Goal: Task Accomplishment & Management: Complete application form

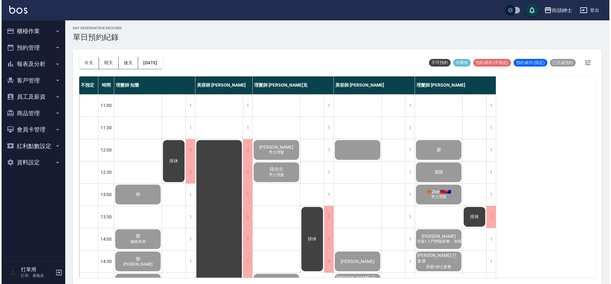
scroll to position [290, 0]
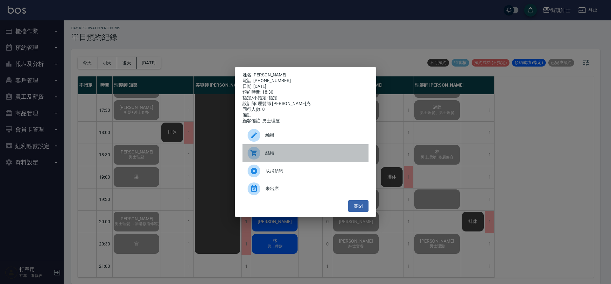
click at [272, 152] on div "結帳" at bounding box center [306, 153] width 126 height 18
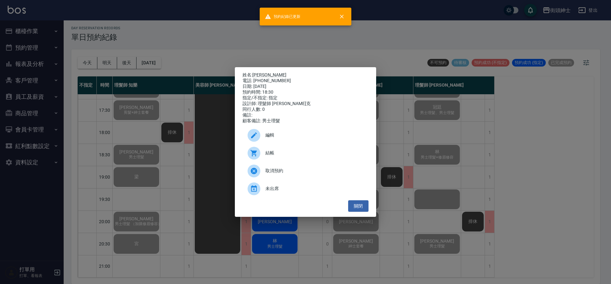
drag, startPoint x: 192, startPoint y: 141, endPoint x: 185, endPoint y: 127, distance: 15.8
click at [192, 138] on div "姓名: 林政叡 電話: 0988919566 日期: 2025/10/09 預約時間: 18:30 指定/不指定: 指定 設計師: 理髮師 Vic 維克 同行…" at bounding box center [305, 142] width 611 height 284
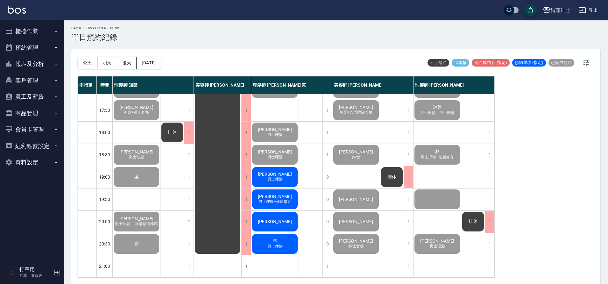
click at [286, 174] on div "傅威碩 男士理髮" at bounding box center [274, 177] width 47 height 22
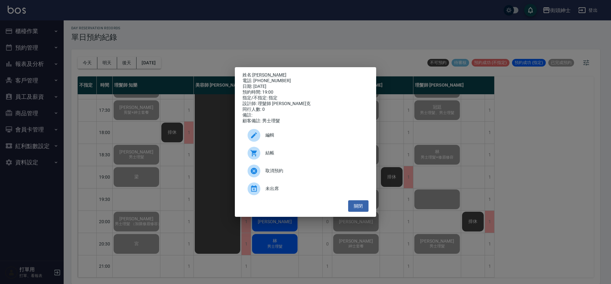
click at [322, 156] on span "結帳" at bounding box center [314, 153] width 98 height 7
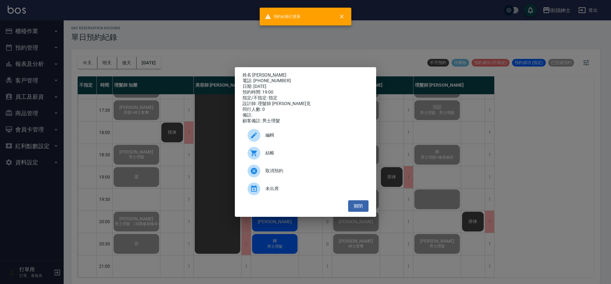
drag, startPoint x: 195, startPoint y: 190, endPoint x: 269, endPoint y: 212, distance: 76.9
click at [195, 190] on div "姓名: 傅威碩 電話: 0963782850 日期: 2025/10/09 預約時間: 19:00 指定/不指定: 指定 設計師: 理髮師 Vic 維克 同行…" at bounding box center [305, 142] width 611 height 284
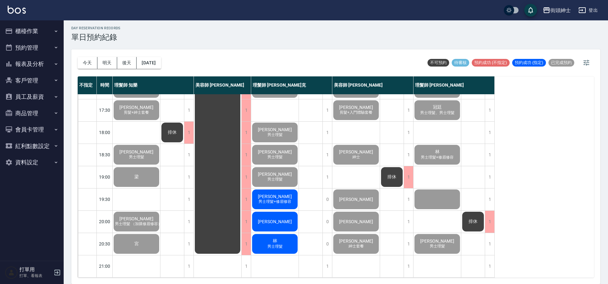
click at [284, 194] on div "承宏 男士理髮+修眉修容" at bounding box center [274, 199] width 47 height 22
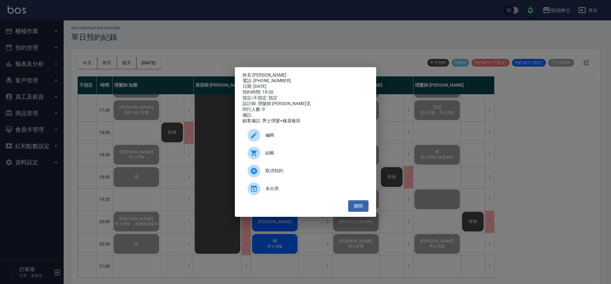
click at [295, 156] on span "結帳" at bounding box center [314, 153] width 98 height 7
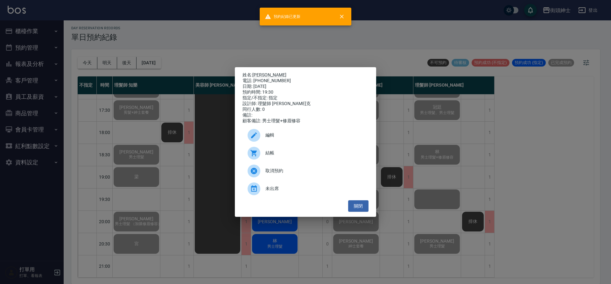
drag, startPoint x: 161, startPoint y: 100, endPoint x: 184, endPoint y: 96, distance: 22.6
click at [162, 100] on div "姓名: 承宏 電話: 0976562179 日期: 2025/10/09 預約時間: 19:30 指定/不指定: 指定 設計師: 理髮師 Vic 維克 同行人…" at bounding box center [305, 142] width 611 height 284
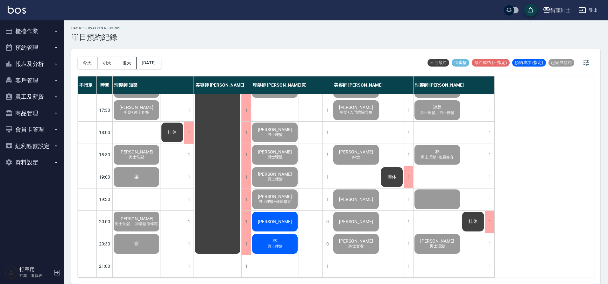
click at [280, 219] on span "[PERSON_NAME]" at bounding box center [275, 221] width 37 height 5
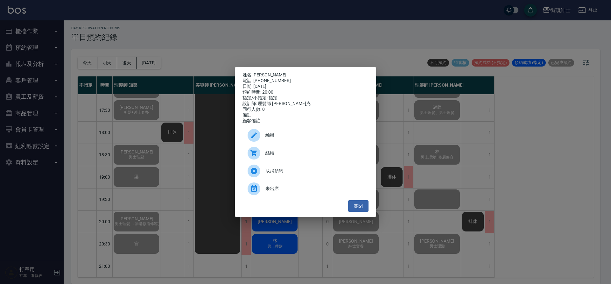
click at [284, 152] on div "結帳" at bounding box center [306, 153] width 126 height 18
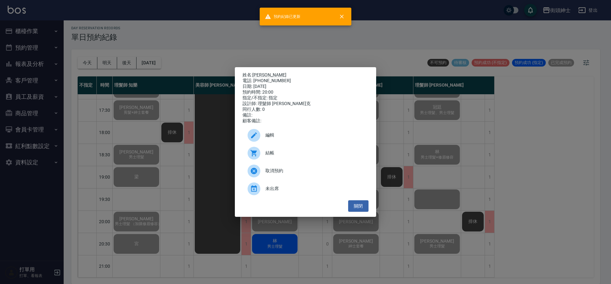
drag, startPoint x: 156, startPoint y: 152, endPoint x: 166, endPoint y: 158, distance: 11.3
click at [157, 152] on div "姓名: 劉先生 電話: 0911039299 日期: 2025/10/09 預約時間: 20:00 指定/不指定: 指定 設計師: 理髮師 Vic 維克 同行…" at bounding box center [305, 142] width 611 height 284
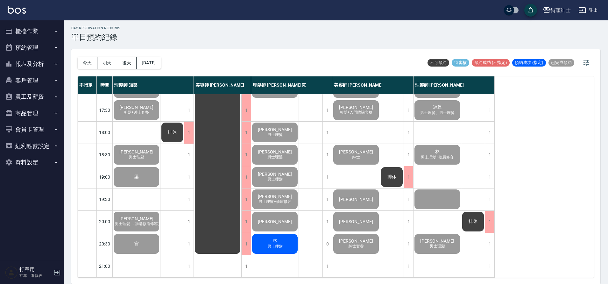
click at [272, 239] on span "林" at bounding box center [274, 241] width 7 height 6
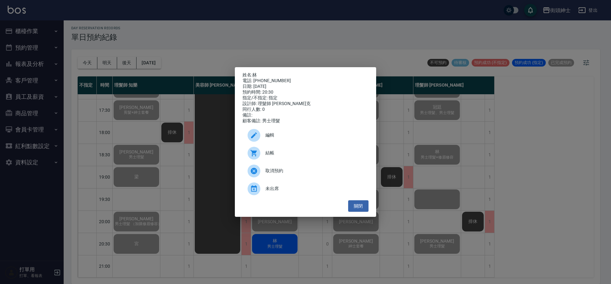
click at [275, 156] on span "結帳" at bounding box center [314, 153] width 98 height 7
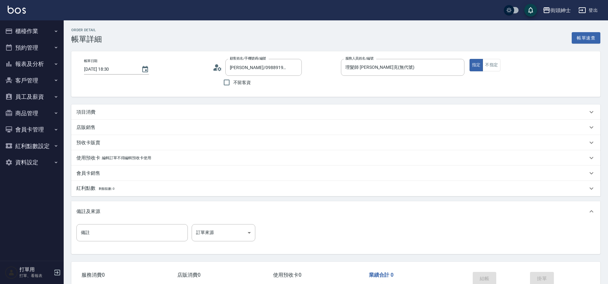
click at [119, 111] on div "項目消費" at bounding box center [331, 112] width 511 height 7
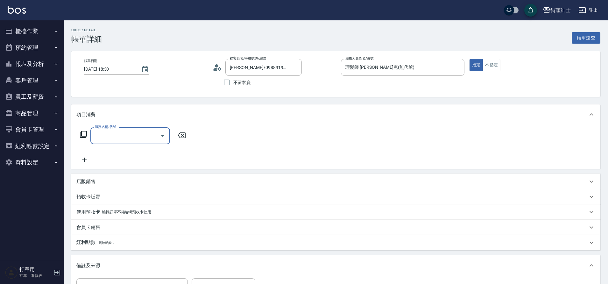
click at [115, 134] on input "服務名稱/代號" at bounding box center [125, 135] width 64 height 11
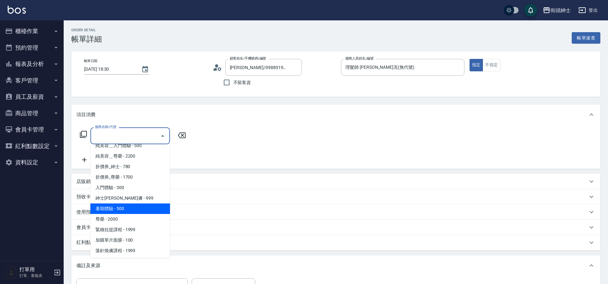
scroll to position [49, 0]
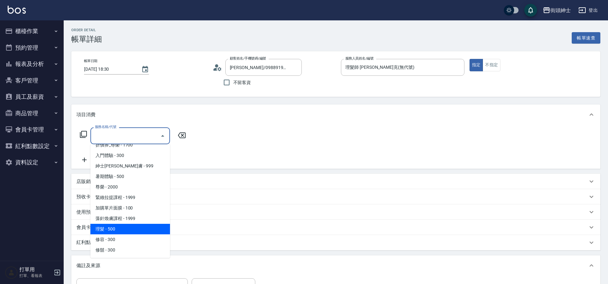
click at [130, 229] on span "理髮 - 500" at bounding box center [130, 229] width 80 height 11
type input "理髮(A02)"
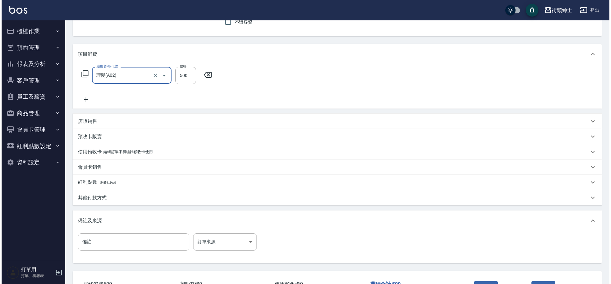
scroll to position [109, 0]
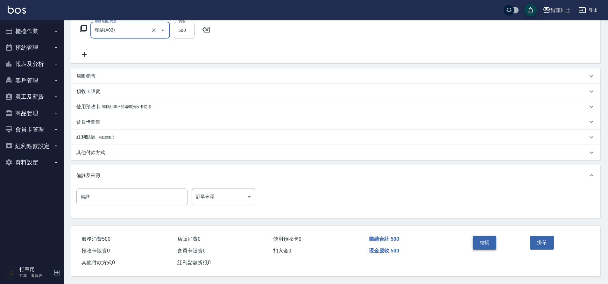
click at [490, 241] on button "結帳" at bounding box center [485, 242] width 24 height 13
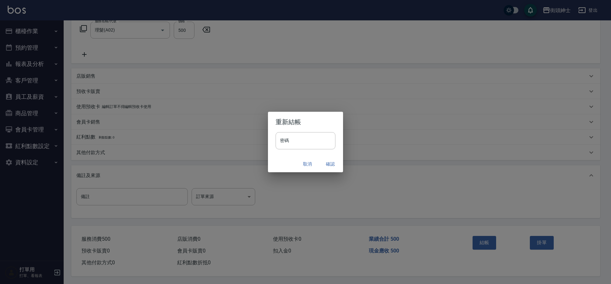
click at [332, 163] on button "確認" at bounding box center [330, 164] width 20 height 12
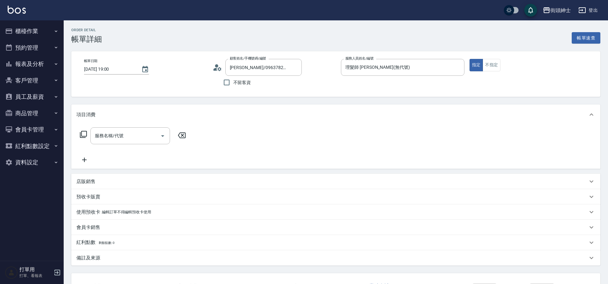
click at [130, 134] on input "服務名稱/代號" at bounding box center [125, 135] width 64 height 11
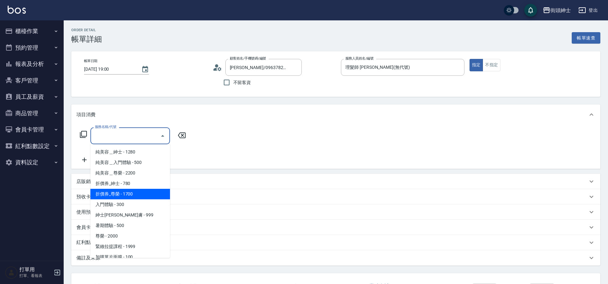
scroll to position [49, 0]
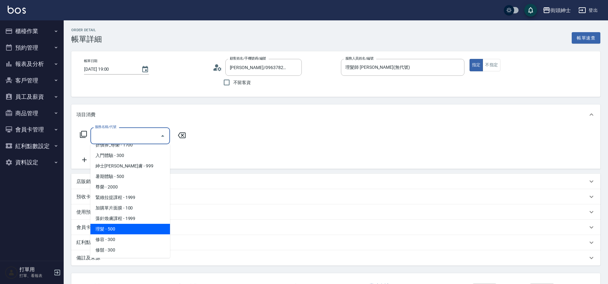
drag, startPoint x: 111, startPoint y: 230, endPoint x: 186, endPoint y: 212, distance: 76.9
click at [112, 229] on span "理髮 - 500" at bounding box center [130, 229] width 80 height 11
type input "理髮(A02)"
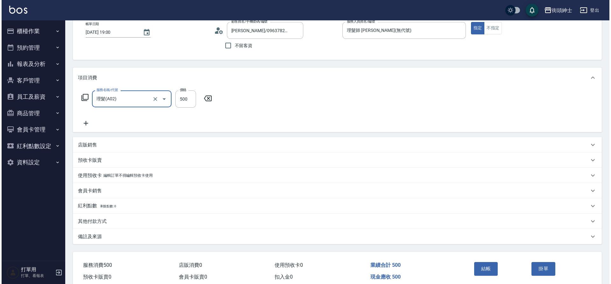
scroll to position [66, 0]
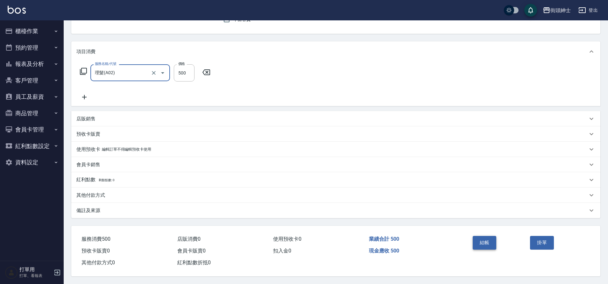
click at [484, 241] on button "結帳" at bounding box center [485, 242] width 24 height 13
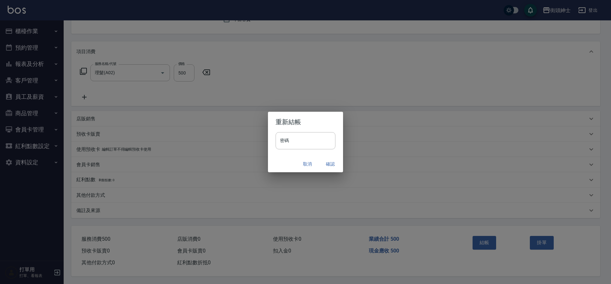
click at [328, 166] on button "確認" at bounding box center [330, 164] width 20 height 12
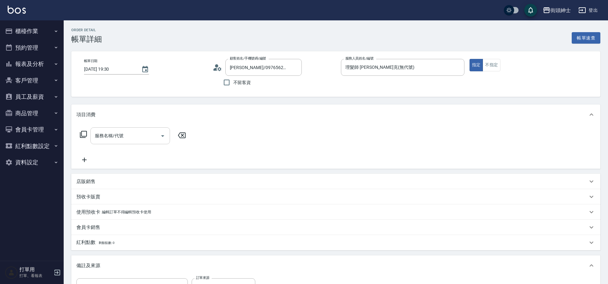
click at [124, 132] on input "服務名稱/代號" at bounding box center [125, 135] width 64 height 11
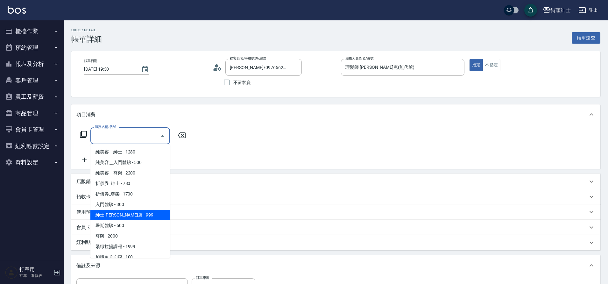
scroll to position [49, 0]
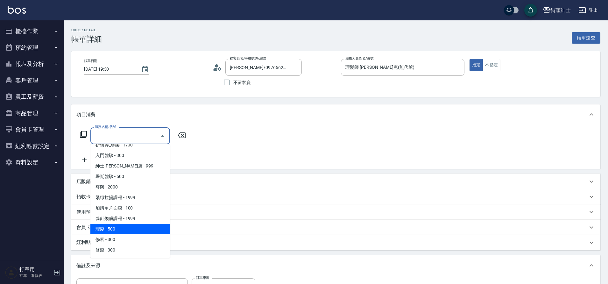
click at [118, 228] on span "理髮 - 500" at bounding box center [130, 229] width 80 height 11
type input "理髮(A02)"
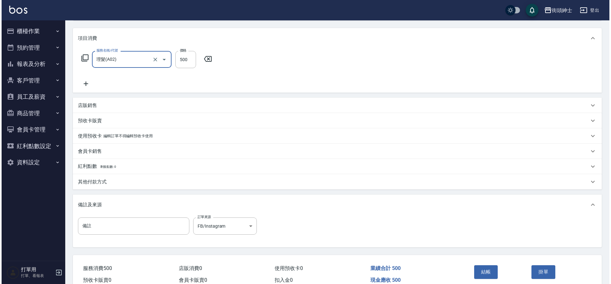
scroll to position [109, 0]
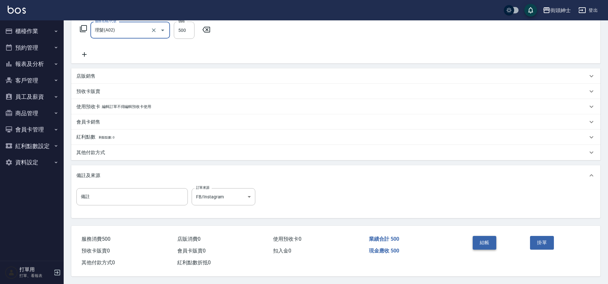
click at [491, 239] on button "結帳" at bounding box center [485, 242] width 24 height 13
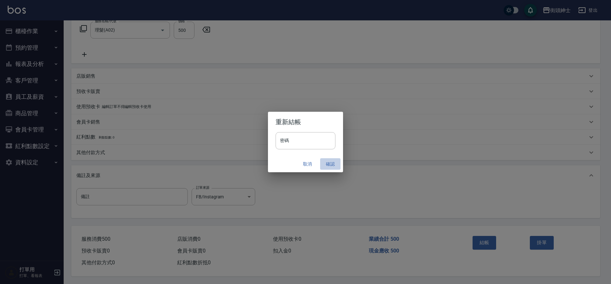
drag, startPoint x: 326, startPoint y: 164, endPoint x: 328, endPoint y: 160, distance: 3.7
click at [326, 163] on button "確認" at bounding box center [330, 164] width 20 height 12
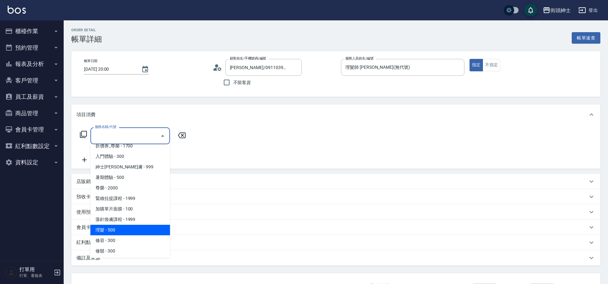
scroll to position [49, 0]
drag, startPoint x: 131, startPoint y: 230, endPoint x: 170, endPoint y: 234, distance: 38.7
click at [132, 229] on span "理髮 - 500" at bounding box center [130, 229] width 80 height 11
type input "理髮(A02)"
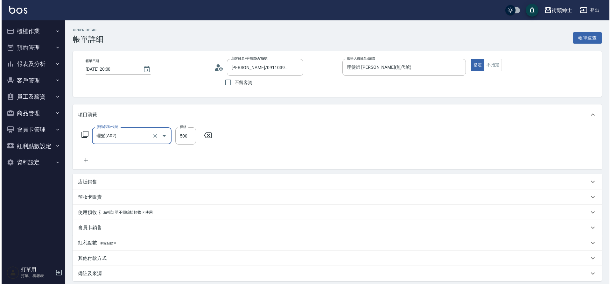
scroll to position [66, 0]
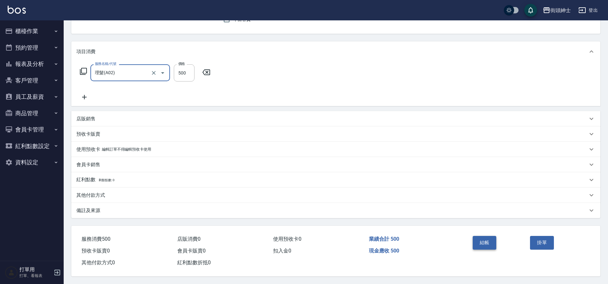
click at [483, 236] on button "結帳" at bounding box center [485, 242] width 24 height 13
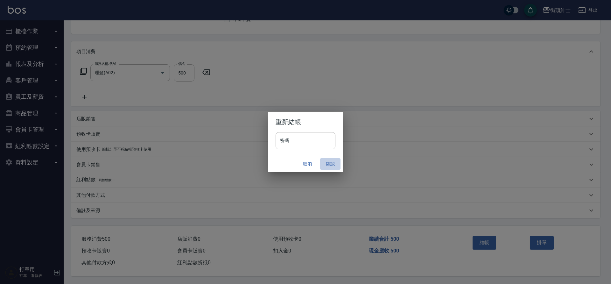
click at [329, 164] on button "確認" at bounding box center [330, 164] width 20 height 12
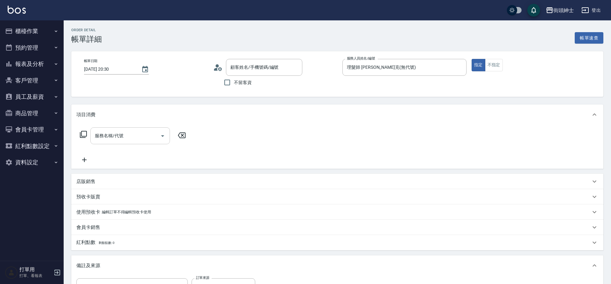
drag, startPoint x: 0, startPoint y: 0, endPoint x: 125, endPoint y: 137, distance: 185.9
click at [125, 144] on div "服務名稱/代號 服務名稱/代號" at bounding box center [132, 145] width 113 height 36
type input "林/0961282046/null"
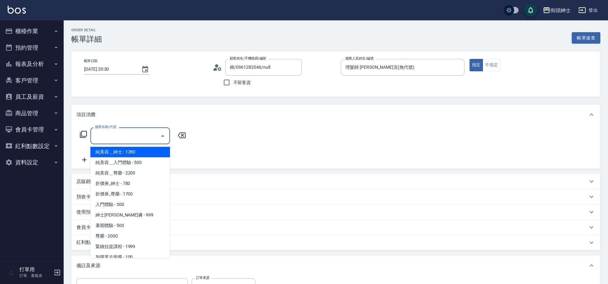
click at [125, 137] on input "服務名稱/代號" at bounding box center [125, 135] width 64 height 11
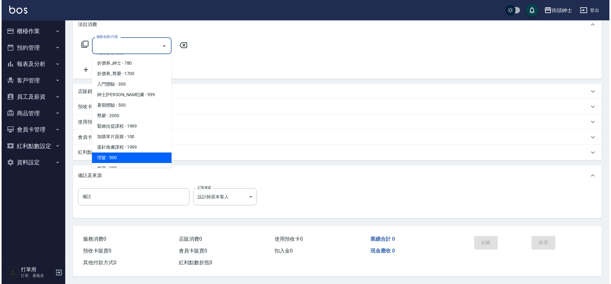
scroll to position [49, 0]
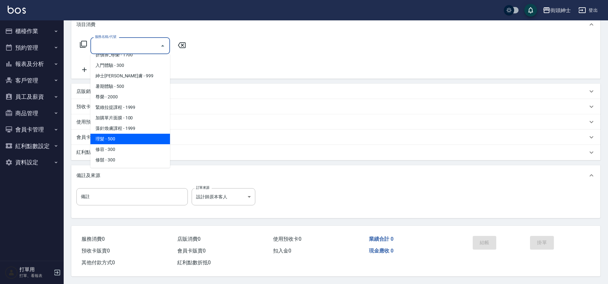
click at [134, 137] on span "理髮 - 500" at bounding box center [130, 139] width 80 height 11
type input "理髮(A02)"
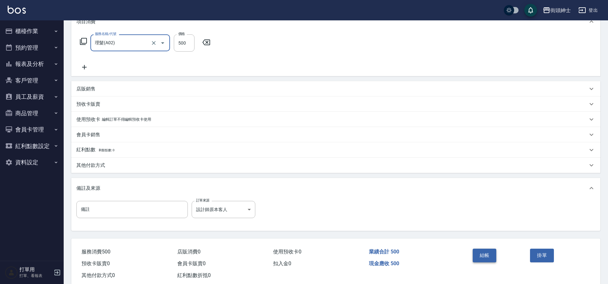
click at [485, 252] on button "結帳" at bounding box center [485, 255] width 24 height 13
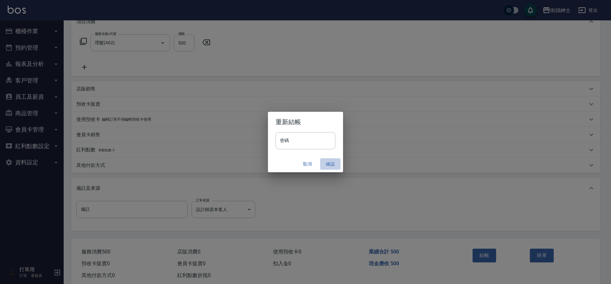
click at [331, 163] on button "確認" at bounding box center [330, 164] width 20 height 12
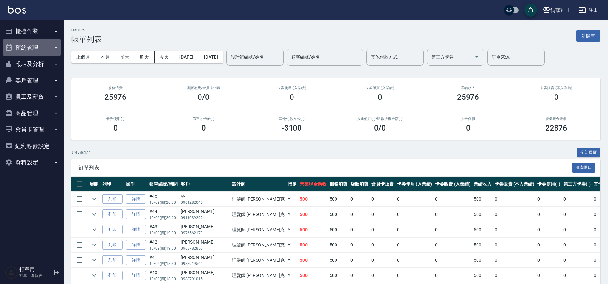
click at [38, 45] on button "預約管理" at bounding box center [32, 47] width 59 height 17
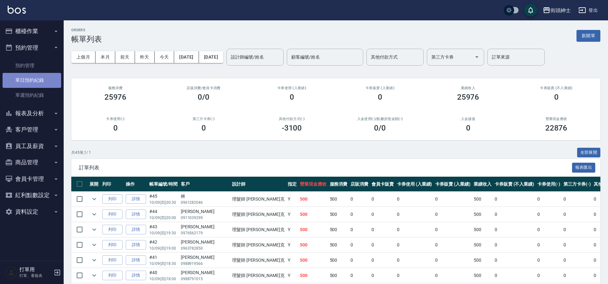
click at [39, 79] on link "單日預約紀錄" at bounding box center [32, 80] width 59 height 15
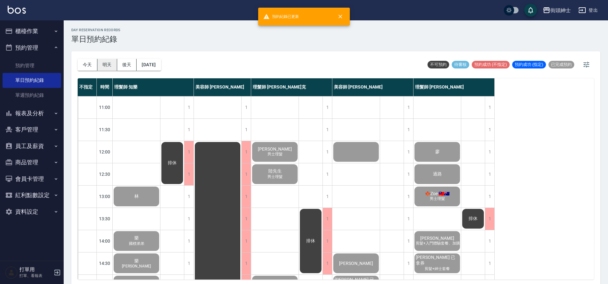
click at [107, 65] on button "明天" at bounding box center [107, 65] width 20 height 12
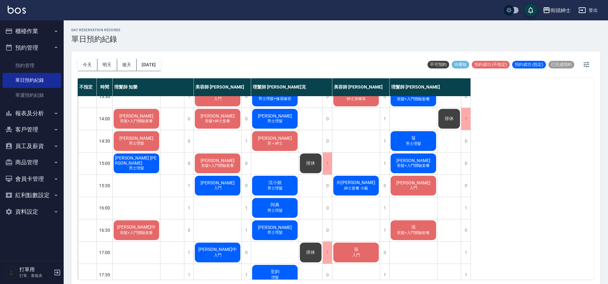
scroll to position [120, 0]
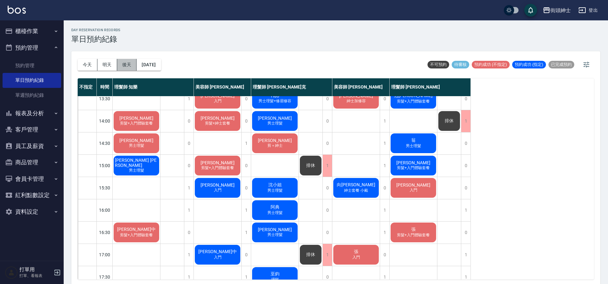
drag, startPoint x: 126, startPoint y: 64, endPoint x: 135, endPoint y: 65, distance: 8.7
click at [127, 63] on button "後天" at bounding box center [127, 65] width 20 height 12
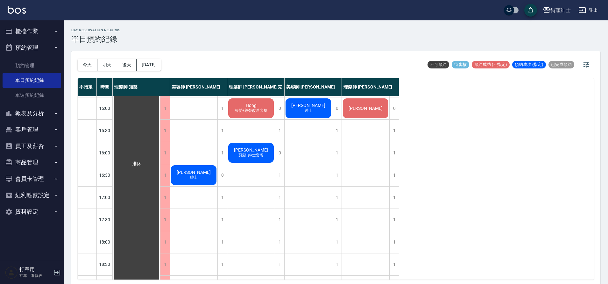
scroll to position [76, 0]
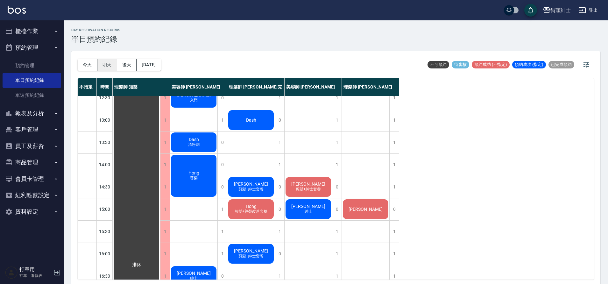
click at [112, 67] on button "明天" at bounding box center [107, 65] width 20 height 12
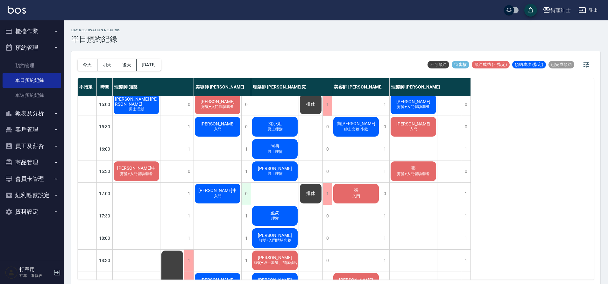
scroll to position [290, 0]
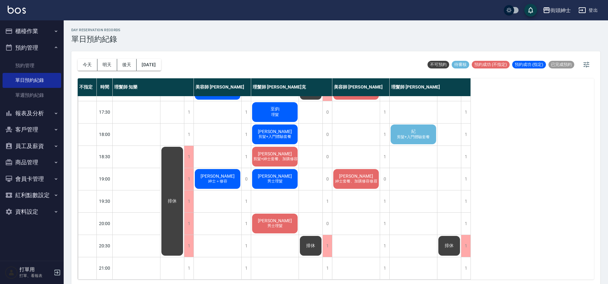
click at [406, 136] on div "紀 剪髮+入門體驗套餐" at bounding box center [413, 134] width 47 height 22
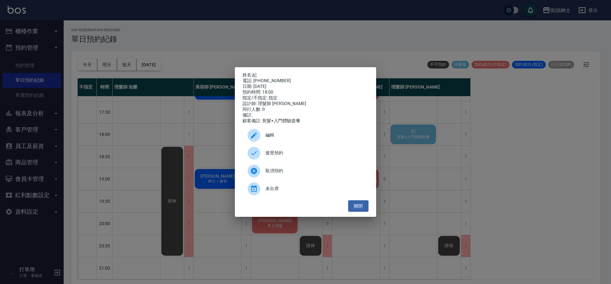
click at [325, 151] on div "接受預約" at bounding box center [306, 153] width 126 height 18
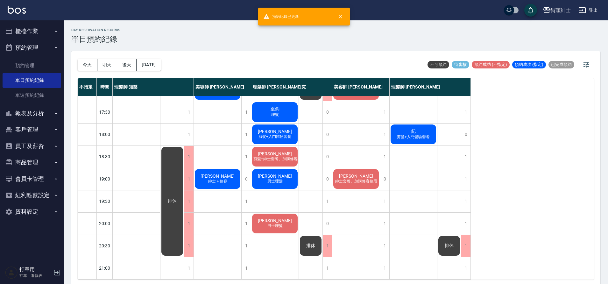
click at [411, 134] on span "剪髮+入門體驗套餐" at bounding box center [413, 136] width 35 height 5
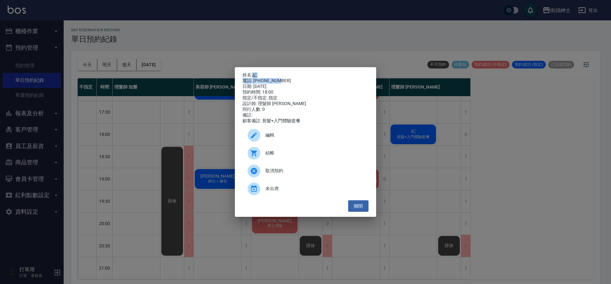
drag, startPoint x: 279, startPoint y: 77, endPoint x: 255, endPoint y: 74, distance: 24.7
click at [255, 74] on div "姓名: 紀 電話: 0984037173 日期: 2025/10/10 預約時間: 18:00 指定/不指定: 指定 設計師: 理髮師 eric 同行人數: …" at bounding box center [306, 98] width 126 height 52
copy div "紀 電話: 0984037173"
click at [323, 42] on div "姓名: 紀 電話: 0984037173 日期: 2025/10/10 預約時間: 18:00 指定/不指定: 指定 設計師: 理髮師 eric 同行人數: …" at bounding box center [305, 142] width 611 height 284
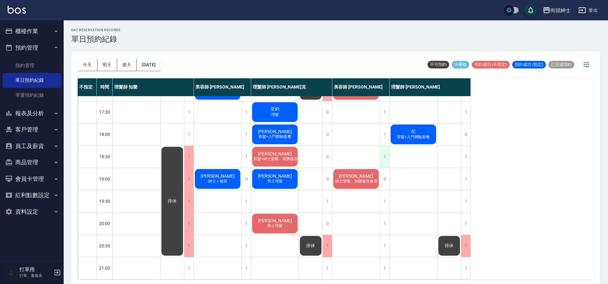
click at [382, 147] on div "1" at bounding box center [385, 157] width 10 height 22
click at [385, 150] on div "1" at bounding box center [385, 157] width 10 height 22
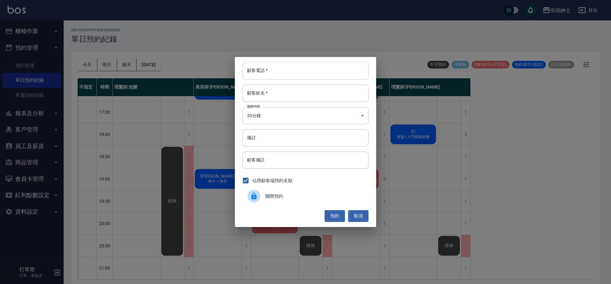
click at [301, 75] on input "顧客電話   *" at bounding box center [306, 70] width 126 height 17
paste input "紀 電話: 0984037173"
type input "紀 電話: 0984037173"
click at [288, 92] on input "顧客姓名   *" at bounding box center [306, 93] width 126 height 17
paste input "紀 電話: 0984037173"
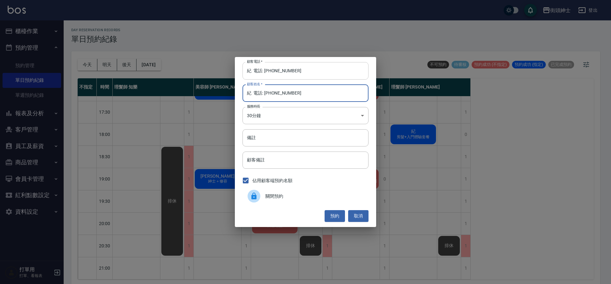
type input "紀 電話: 0984037173"
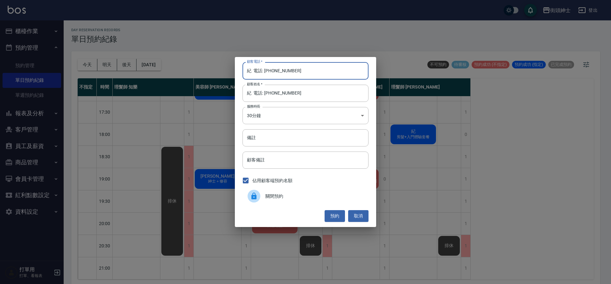
drag, startPoint x: 265, startPoint y: 71, endPoint x: 221, endPoint y: 59, distance: 45.8
click at [221, 59] on div "顧客電話   * 紀 電話: 0984037173 顧客電話   * 顧客姓名   * 紀 電話: 0984037173 顧客姓名   * 服務時長 30分鐘…" at bounding box center [305, 142] width 611 height 284
type input "0984037173"
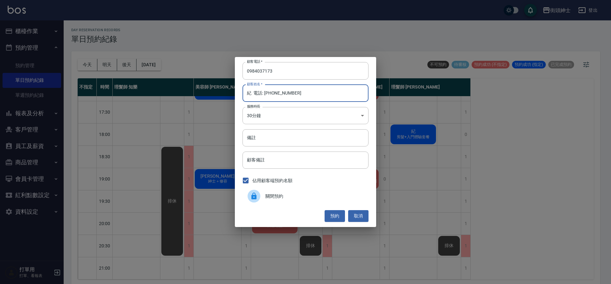
drag, startPoint x: 293, startPoint y: 96, endPoint x: 252, endPoint y: 93, distance: 41.5
click at [252, 93] on input "紀 電話: 0984037173" at bounding box center [306, 93] width 126 height 17
type input "紀"
click at [338, 217] on button "預約" at bounding box center [335, 216] width 20 height 12
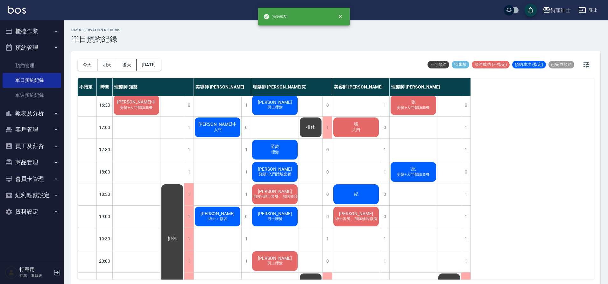
scroll to position [286, 0]
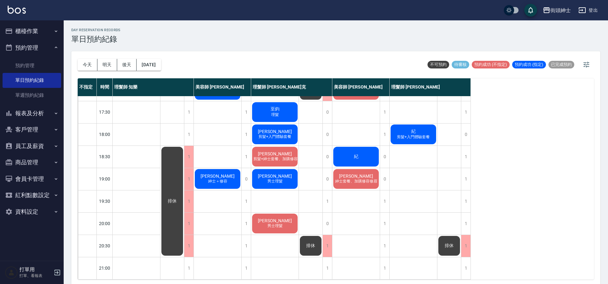
click at [355, 162] on div "紀" at bounding box center [355, 157] width 47 height 22
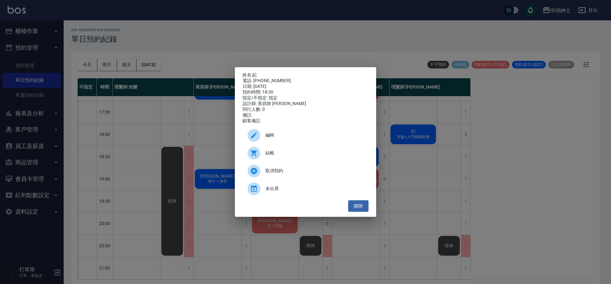
click at [282, 138] on span "編輯" at bounding box center [314, 135] width 98 height 7
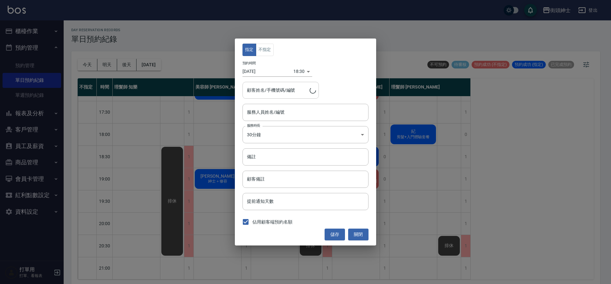
type input "美容師 小戴(無代號)"
type input "紀/0984037173"
click at [278, 116] on input "美容師 小戴(無代號)" at bounding box center [300, 112] width 111 height 11
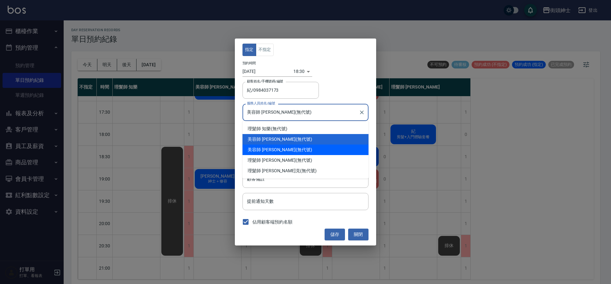
click at [268, 153] on div "美容師 Cherry (無代號)" at bounding box center [306, 149] width 126 height 11
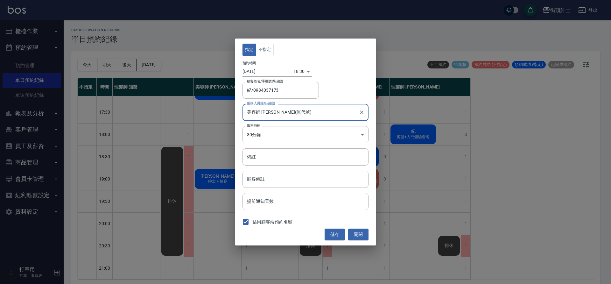
type input "美容師 Cherry(無代號)"
click at [337, 236] on button "儲存" at bounding box center [335, 235] width 20 height 12
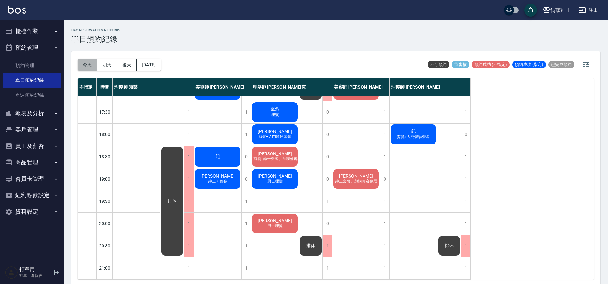
click at [87, 63] on button "今天" at bounding box center [88, 65] width 20 height 12
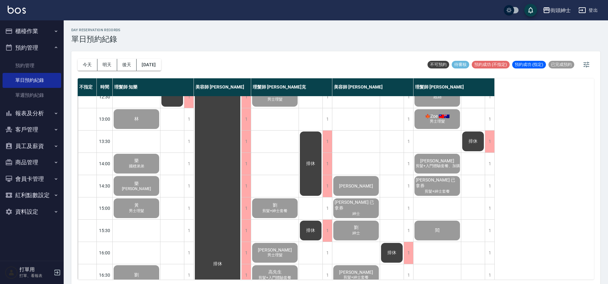
scroll to position [73, 0]
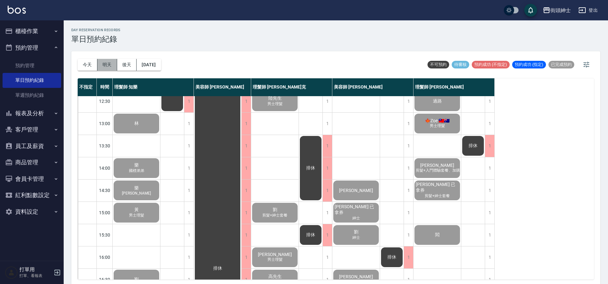
click at [109, 64] on button "明天" at bounding box center [107, 65] width 20 height 12
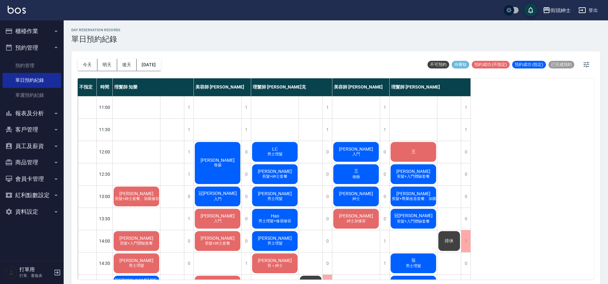
click at [125, 68] on button "後天" at bounding box center [127, 65] width 20 height 12
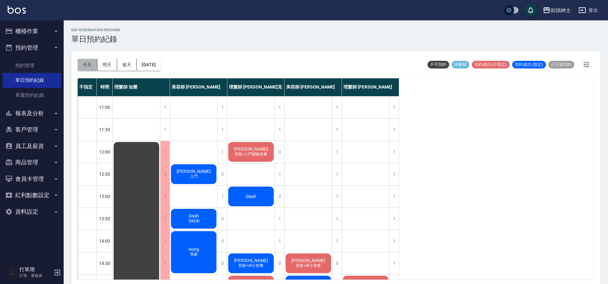
click at [85, 64] on button "今天" at bounding box center [88, 65] width 20 height 12
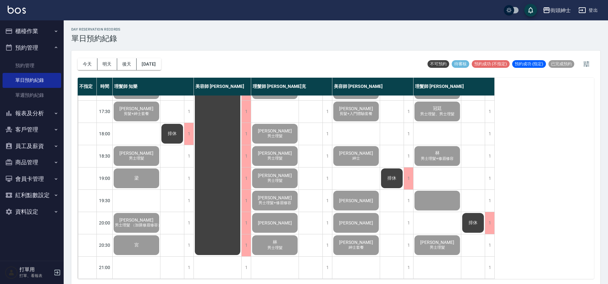
scroll to position [2, 0]
